Goal: Information Seeking & Learning: Learn about a topic

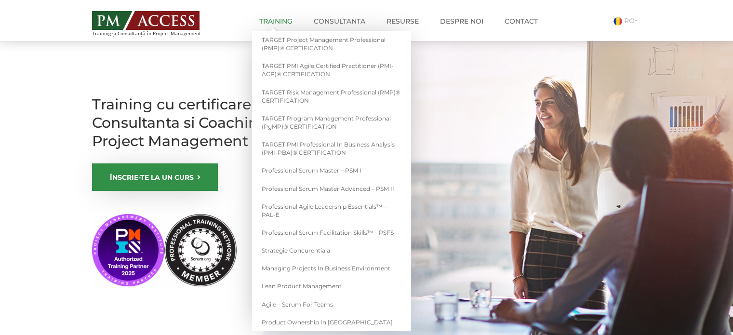
click at [273, 21] on link "Training" at bounding box center [276, 21] width 48 height 19
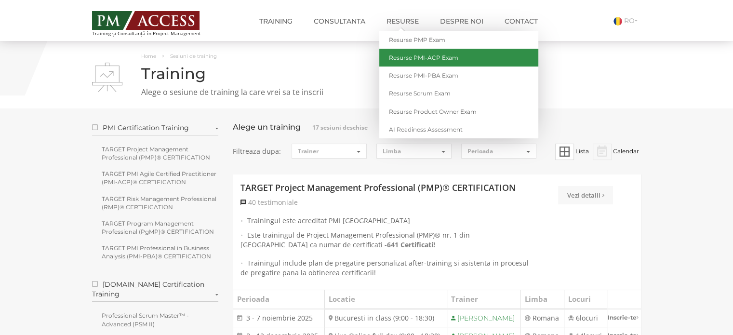
click at [409, 56] on link "Resurse PMI-ACP Exam" at bounding box center [458, 58] width 159 height 18
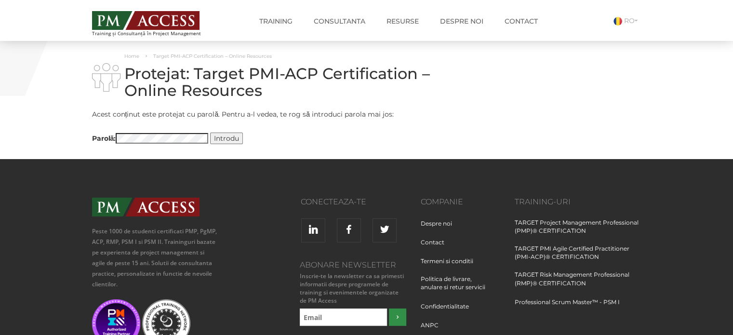
click at [235, 139] on input "Introdu" at bounding box center [226, 139] width 33 height 12
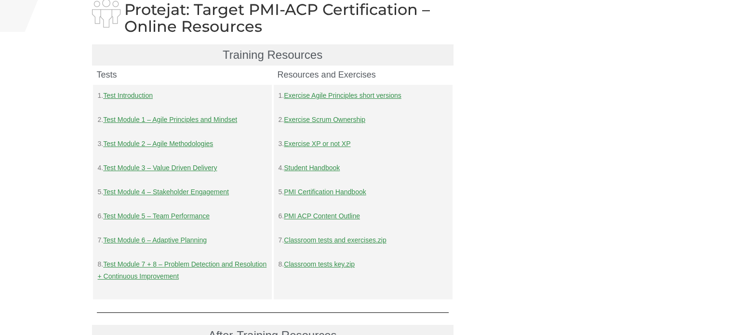
scroll to position [69, 0]
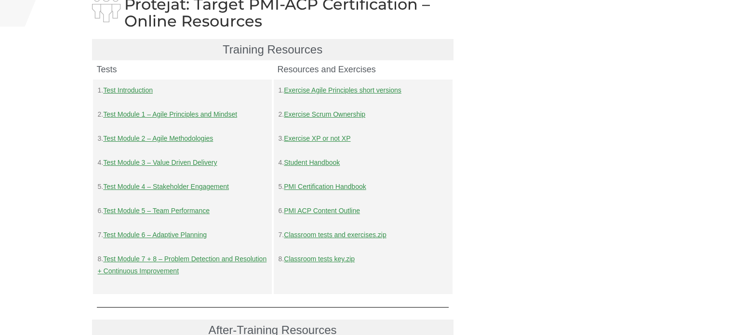
click at [307, 237] on link "Classroom tests and exercises.zip" at bounding box center [335, 235] width 102 height 8
click at [164, 264] on p "8. Test Module 7 + 8 – Problem Detection and Resolution + Continuous Improvement" at bounding box center [182, 265] width 169 height 24
click at [138, 264] on p "8. Test Module 7 + 8 – Problem Detection and Resolution + Continuous Improvement" at bounding box center [182, 265] width 169 height 24
click at [124, 269] on link "Test Module 7 + 8 – Problem Detection and Resolution + Continuous Improvement" at bounding box center [182, 265] width 169 height 20
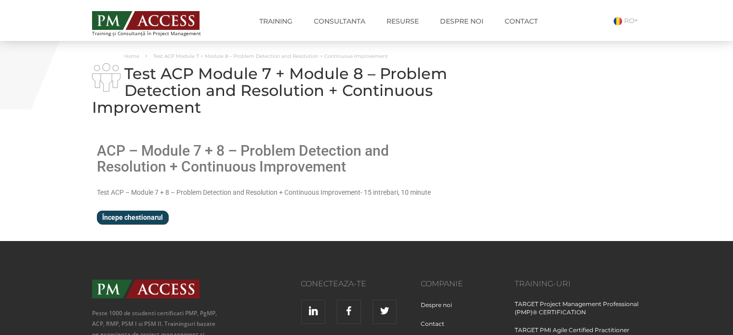
click at [153, 214] on input "Începe chestionarul" at bounding box center [132, 218] width 71 height 14
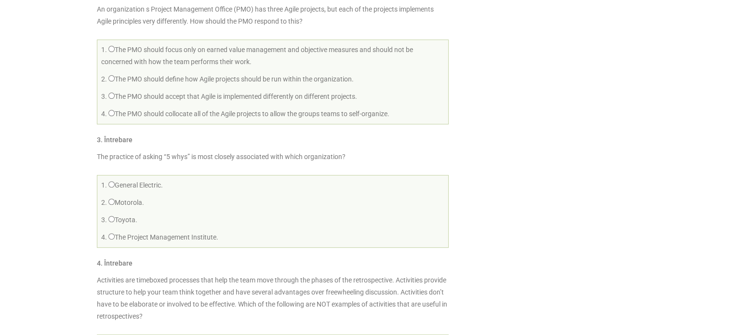
scroll to position [328, 0]
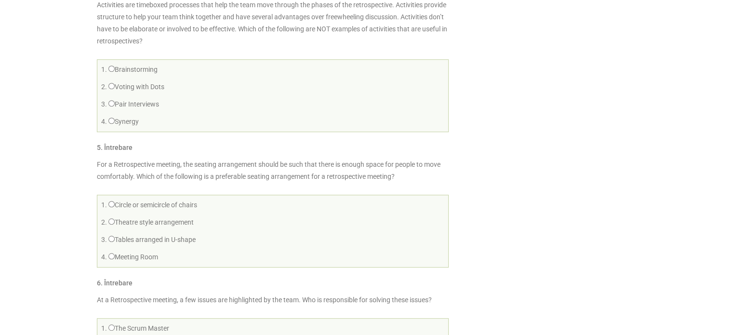
scroll to position [598, 0]
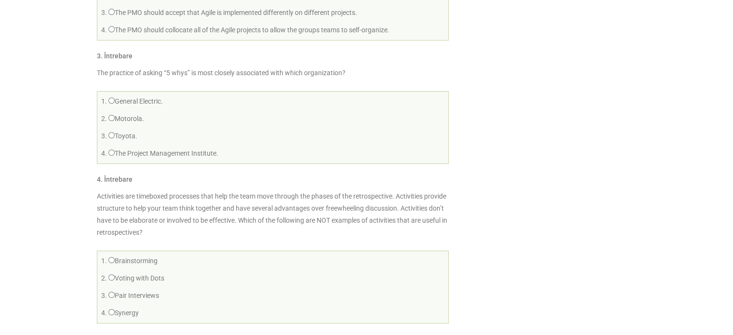
scroll to position [425, 0]
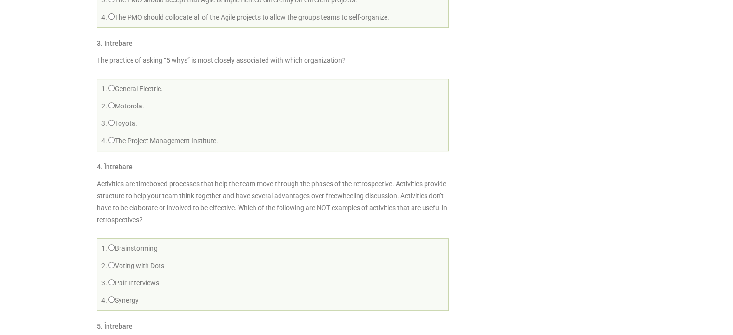
drag, startPoint x: 727, startPoint y: 84, endPoint x: 726, endPoint y: 90, distance: 5.9
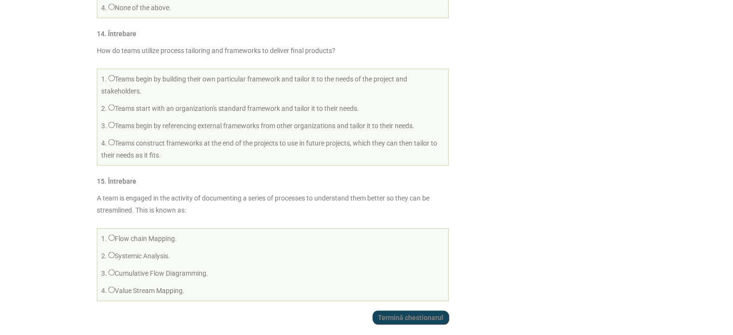
scroll to position [1891, 0]
